Goal: Task Accomplishment & Management: Complete application form

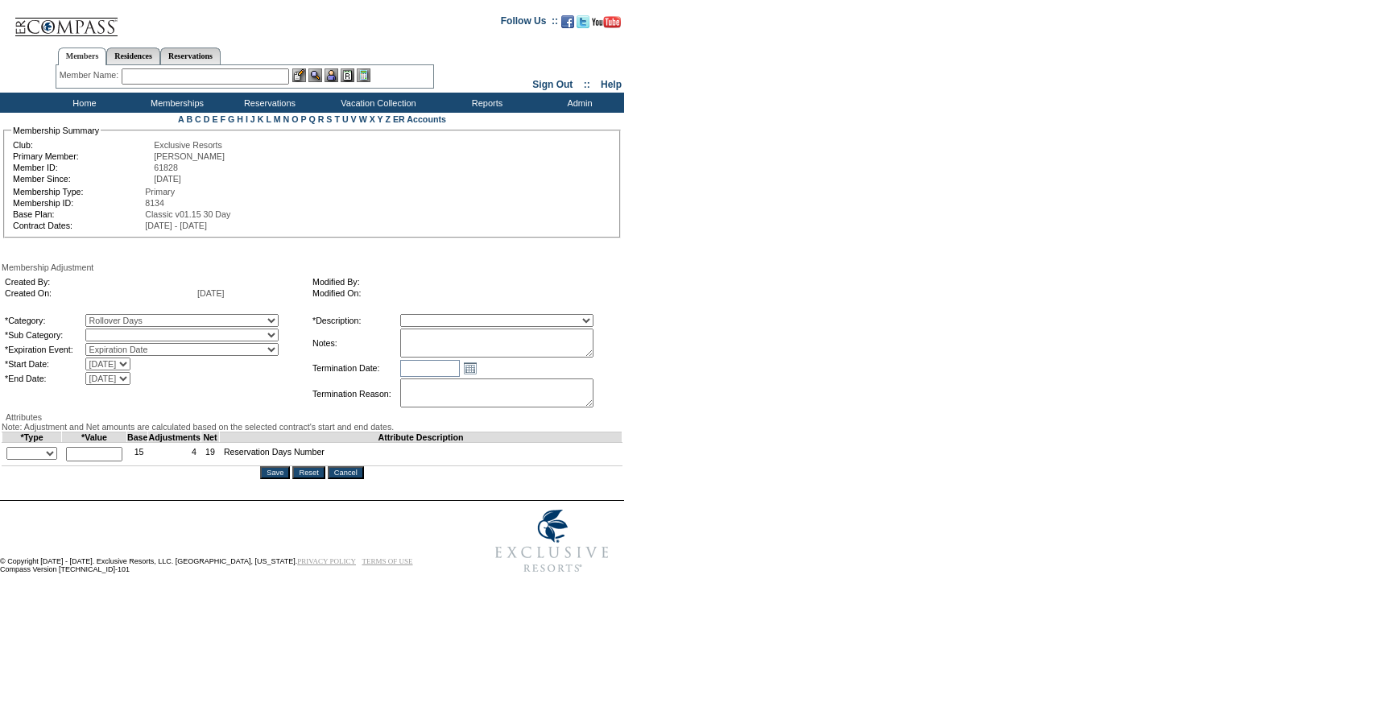
click at [134, 337] on select "Rollover Days" at bounding box center [181, 335] width 193 height 13
select select "782"
click at [118, 332] on select "Rollover Days" at bounding box center [181, 335] width 193 height 13
click at [494, 327] on select "Membership/Transfer Fee Adjustment Membership Fee Adjustment Add-On Fee Adjustm…" at bounding box center [496, 320] width 193 height 13
select select "275"
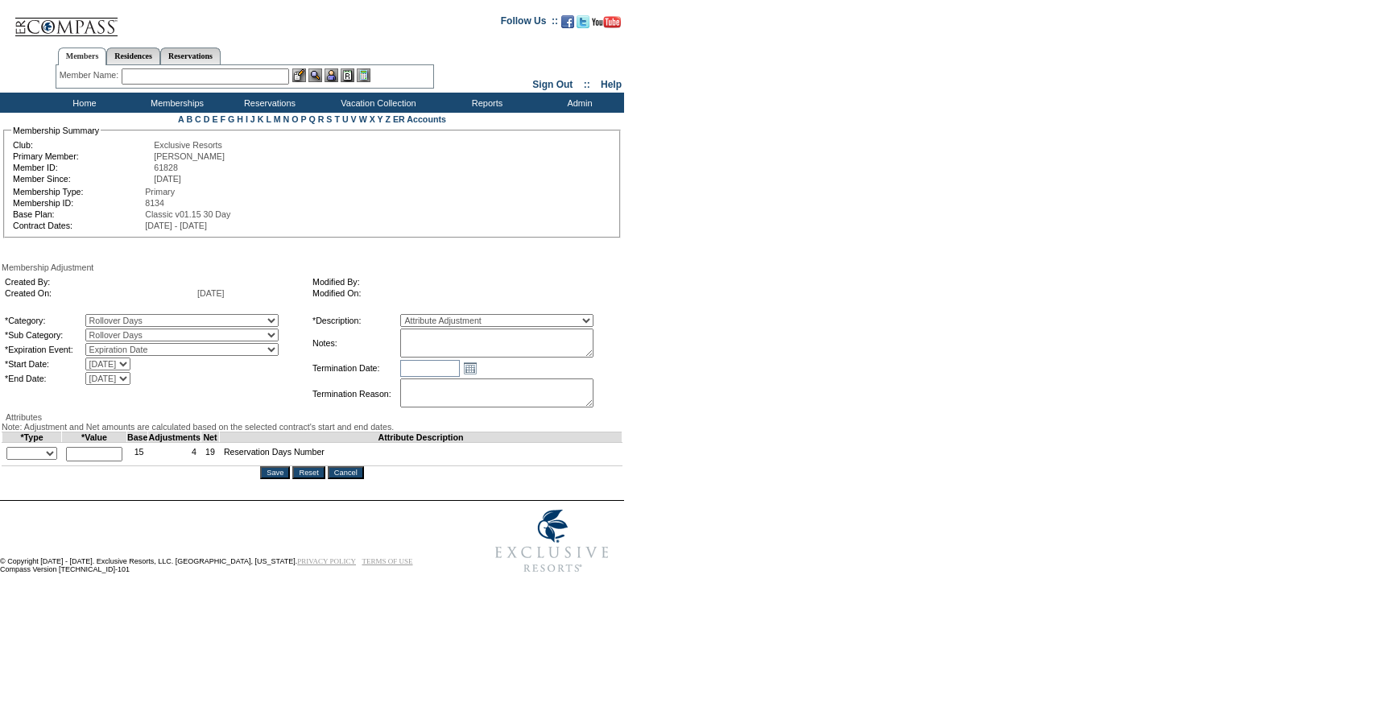
click at [430, 316] on select "Membership/Transfer Fee Adjustment Membership Fee Adjustment Add-On Fee Adjustm…" at bounding box center [496, 320] width 193 height 13
click at [460, 368] on input "text" at bounding box center [430, 368] width 60 height 17
click at [481, 349] on textarea at bounding box center [496, 343] width 193 height 29
paste textarea "Per Nicolette Macomber's case 8/13/25 and Pete/Natalie approval, rolling remain…"
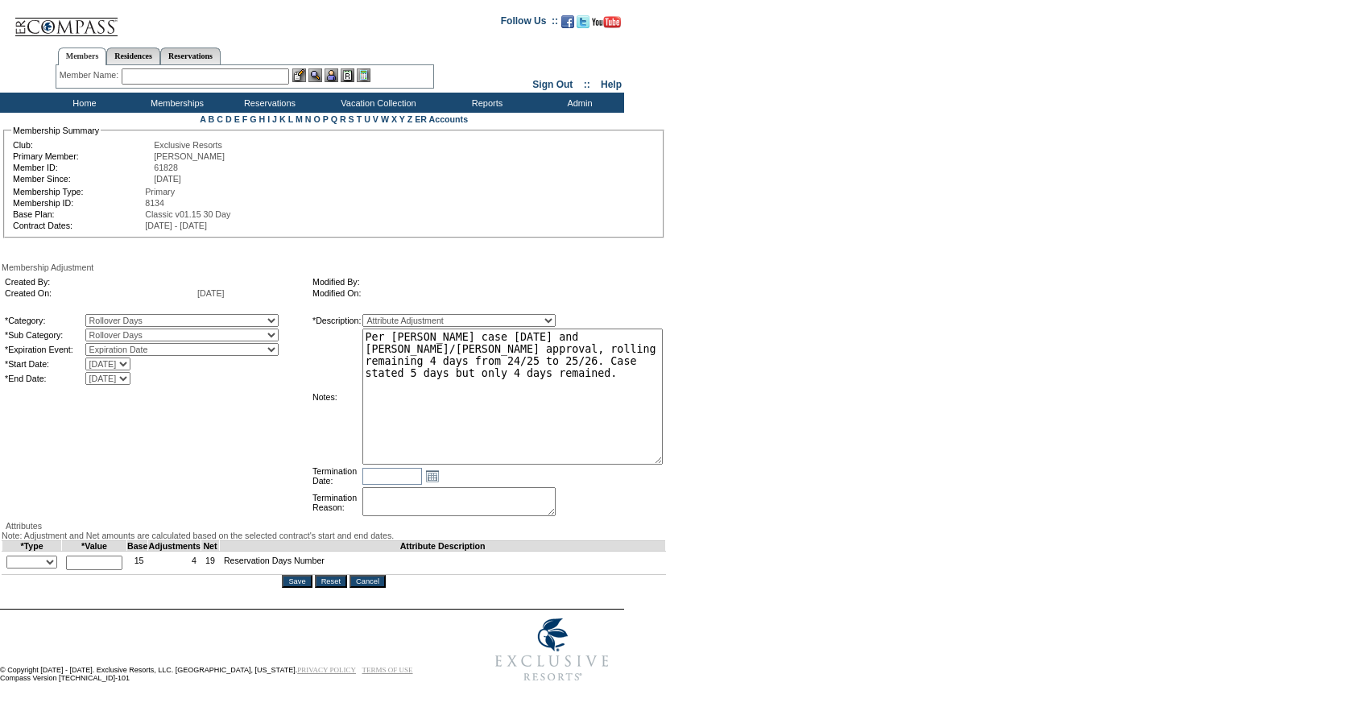
drag, startPoint x: 613, startPoint y: 357, endPoint x: 721, endPoint y: 457, distance: 147.5
click at [721, 457] on form "Follow Us ::" at bounding box center [679, 347] width 1359 height 686
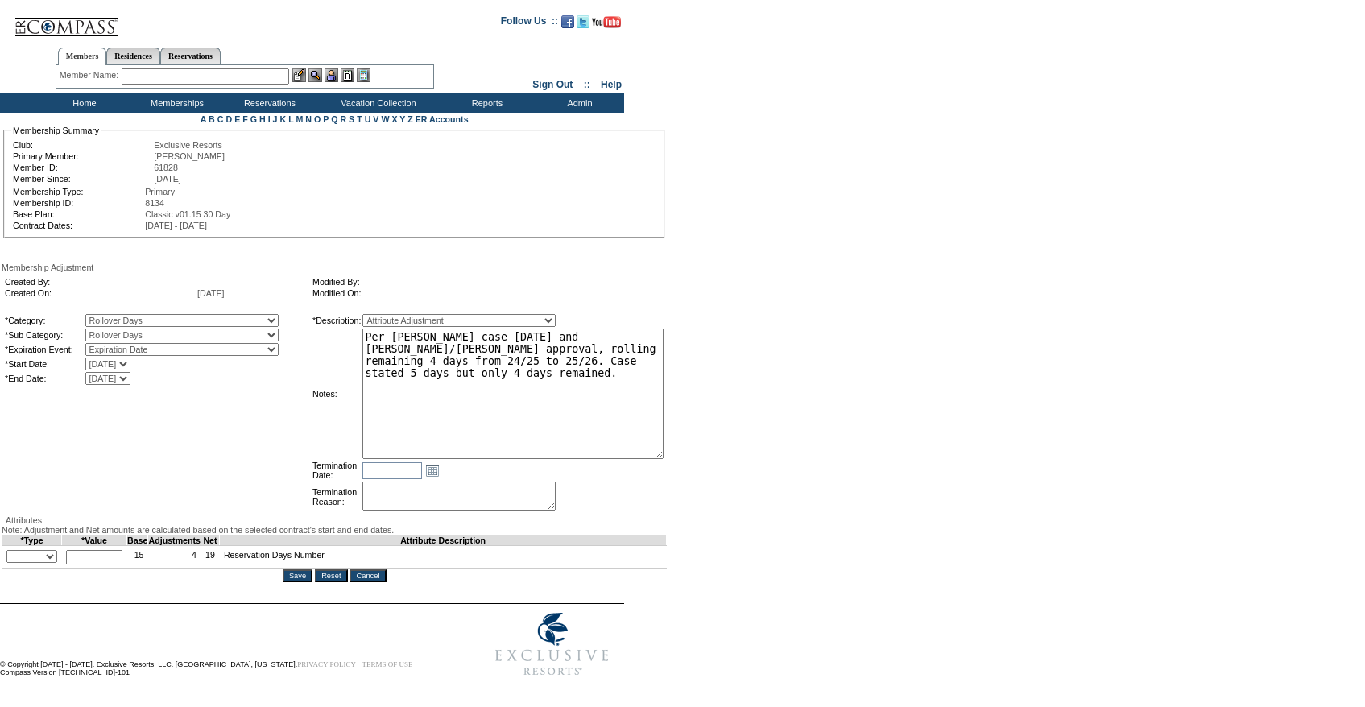
click at [502, 335] on textarea "Per Nicolette Macomber's case 8/13/25 and Pete/Natalie approval, rolling remain…" at bounding box center [512, 394] width 301 height 130
click at [556, 340] on textarea "Per Jodie Thompson case 8/13/25 and Pete/Natalie approval, rolling remaining 4 …" at bounding box center [512, 394] width 301 height 130
drag, startPoint x: 524, startPoint y: 354, endPoint x: 542, endPoint y: 398, distance: 46.9
click at [542, 398] on textarea "Per Jodie Thompson case 8/14/25 and Pete/Natalie approval, rolling remaining 4 …" at bounding box center [512, 394] width 301 height 130
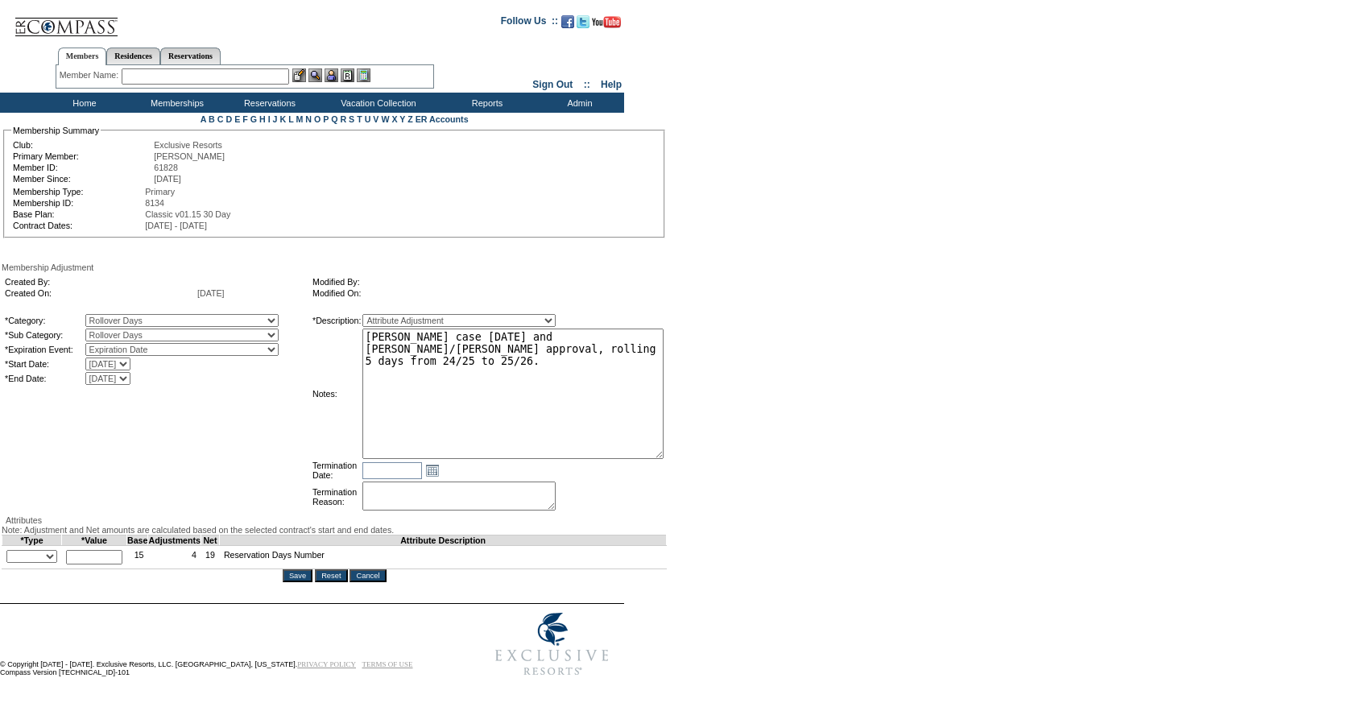
click at [608, 408] on textarea "Per Jodie Thompson case 8/14/25 and Pete/Natalie approval, rolling 5 days from …" at bounding box center [512, 394] width 301 height 130
click at [614, 353] on textarea "Per Jodie Thompson case 8/14/25 and Pete/Natalie approval, rolling 5 days from …" at bounding box center [512, 394] width 301 height 130
click at [643, 355] on textarea "Per Jodie Thompson case 8/14/25 and Pete/Natalie approval, rolling 5 days (1 ov…" at bounding box center [512, 394] width 301 height 130
click at [638, 383] on textarea "Per Jodie Thompson case 8/14/25 and Pete/Natalie approval, rolling 5 days (1 ov…" at bounding box center [512, 394] width 301 height 130
type textarea "Per Jodie Thompson case 8/14/25 and Pete/Natalie approval, rolling 5 days (1 ov…"
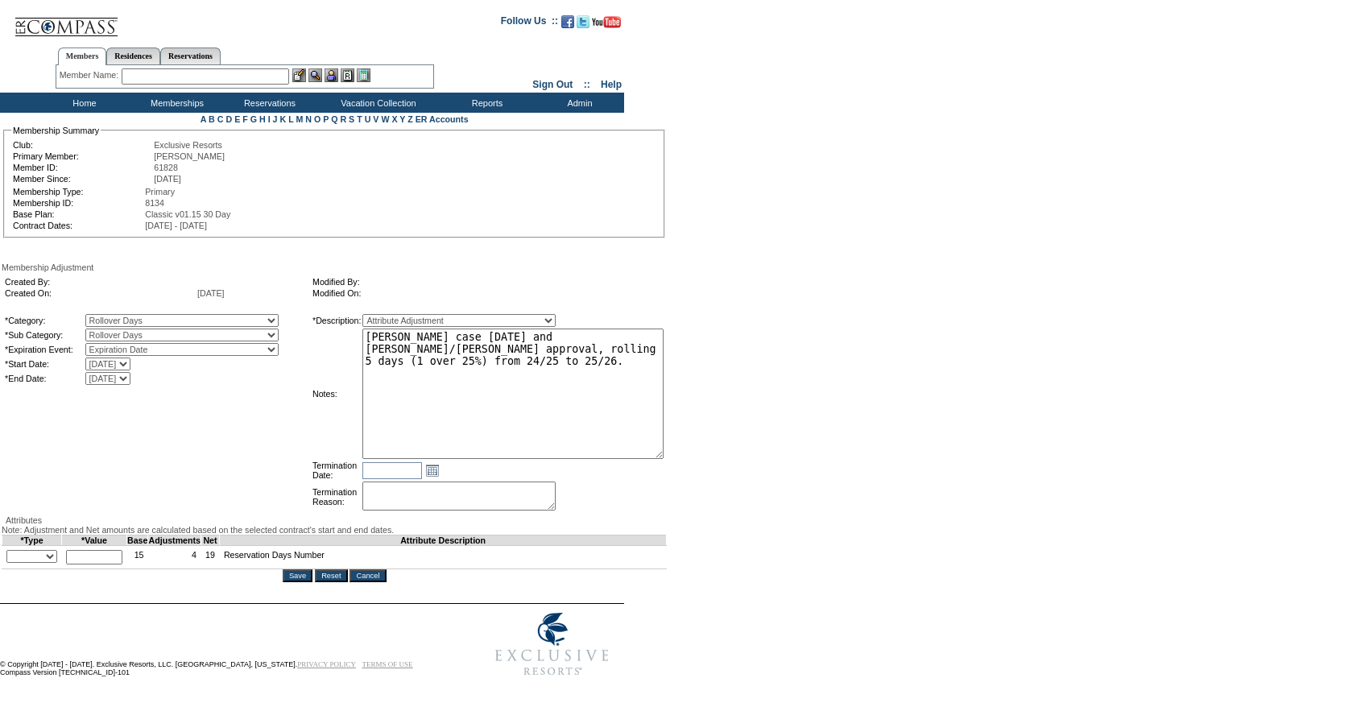
click at [45, 563] on select "+ - Override" at bounding box center [31, 556] width 51 height 13
select select "2"
click at [10, 563] on select "+ - Override" at bounding box center [31, 556] width 51 height 13
click at [95, 564] on input "text" at bounding box center [94, 557] width 56 height 14
type input "5"
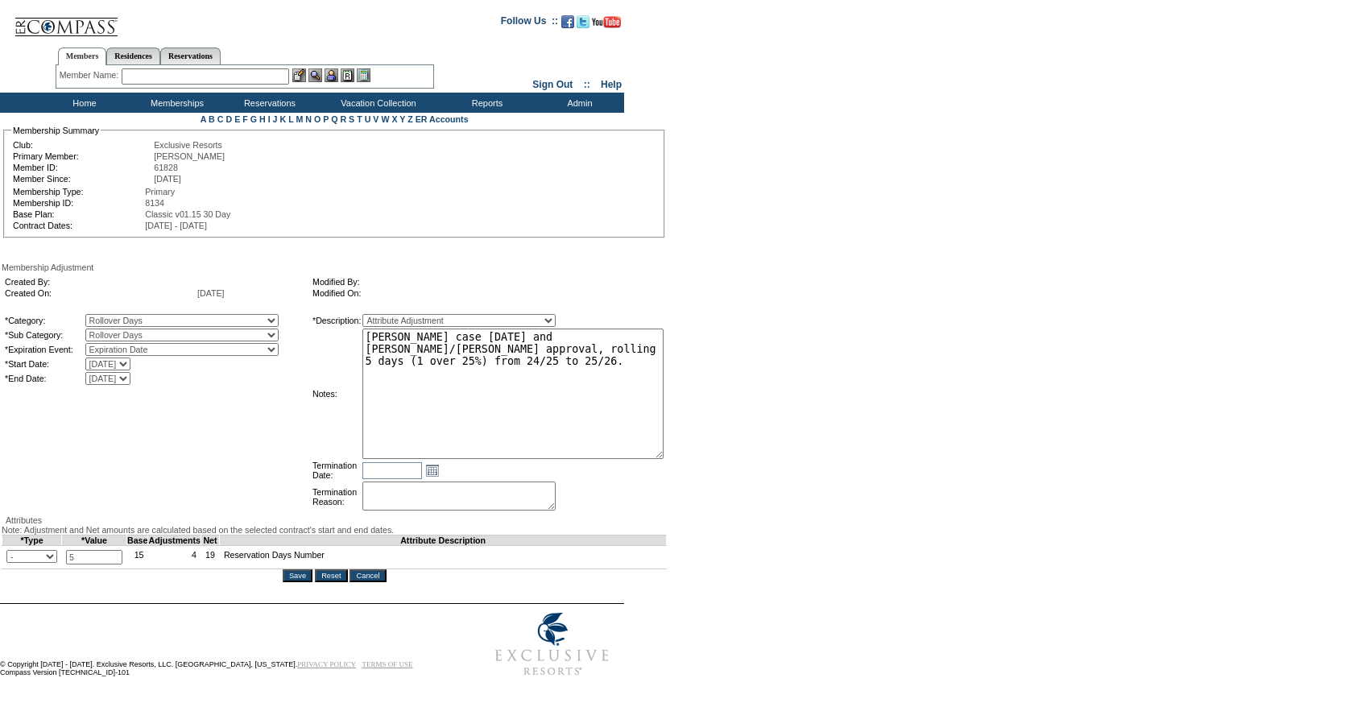
click at [821, 543] on form "Follow Us ::" at bounding box center [679, 344] width 1359 height 680
click at [582, 415] on textarea "Per Jodie Thompson case 8/14/25 and Pete/Natalie approval, rolling 5 days (1 ov…" at bounding box center [512, 394] width 301 height 130
click at [294, 582] on input "Save" at bounding box center [298, 575] width 30 height 13
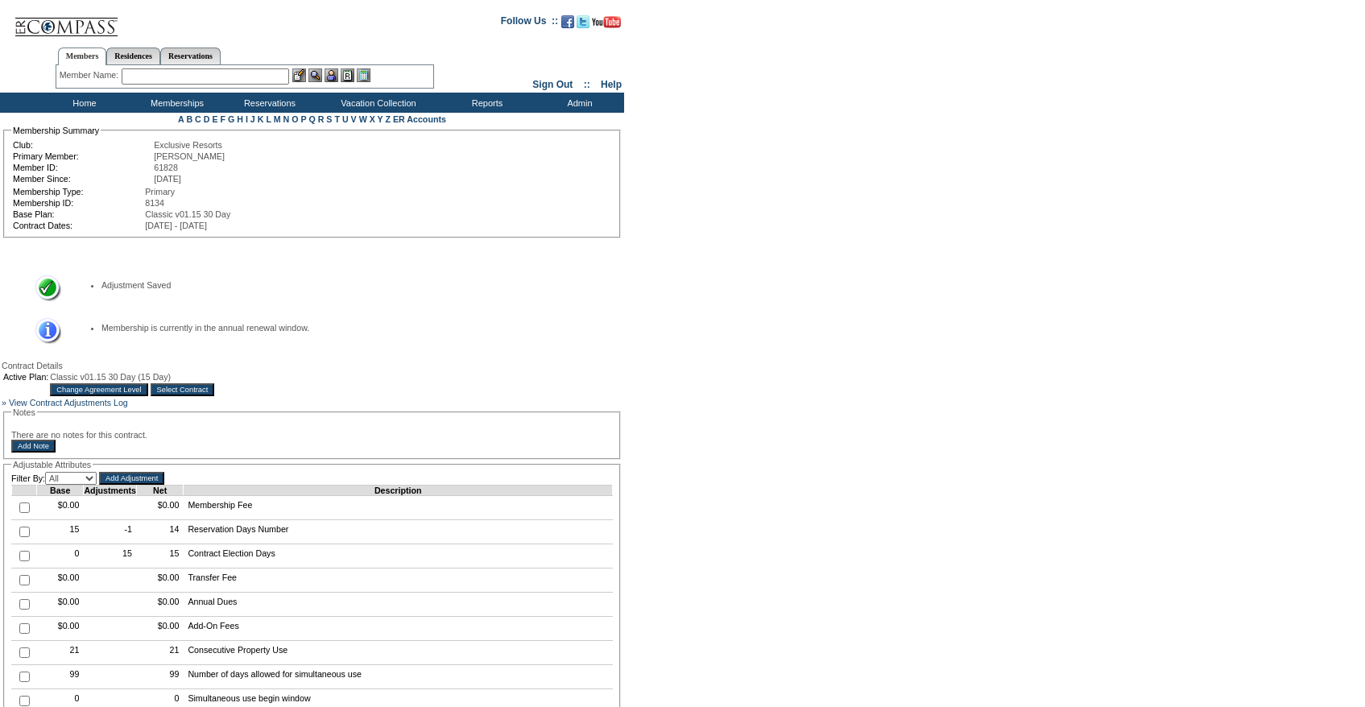
click at [215, 396] on input "Select Contract" at bounding box center [183, 389] width 64 height 13
